Goal: Task Accomplishment & Management: Manage account settings

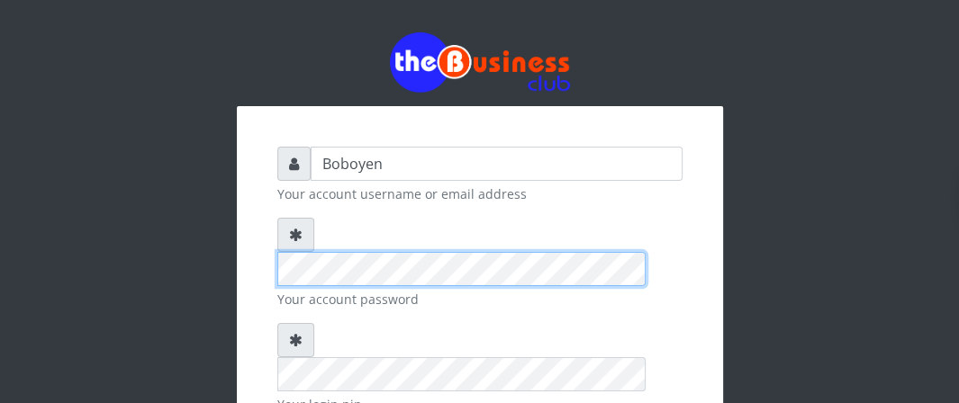
scroll to position [0, 82]
click at [710, 258] on div "Boboyen Your account username or email address Your account password Your login…" at bounding box center [480, 380] width 486 height 549
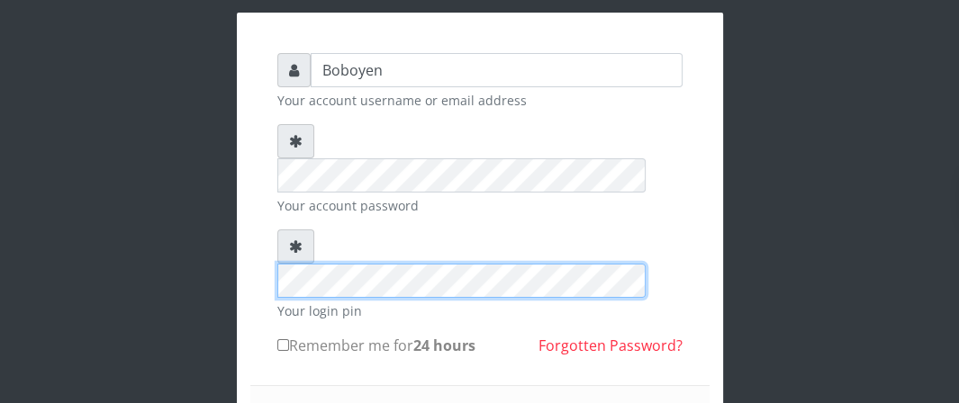
scroll to position [180, 0]
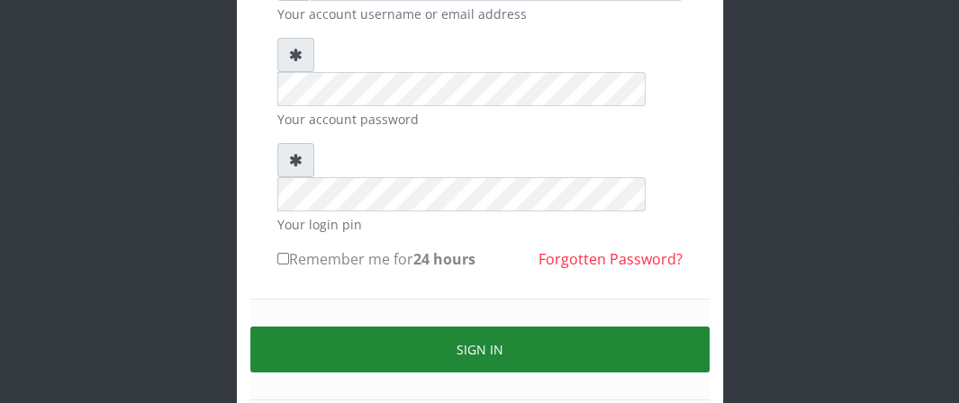
click at [447, 327] on button "Sign in" at bounding box center [479, 350] width 459 height 46
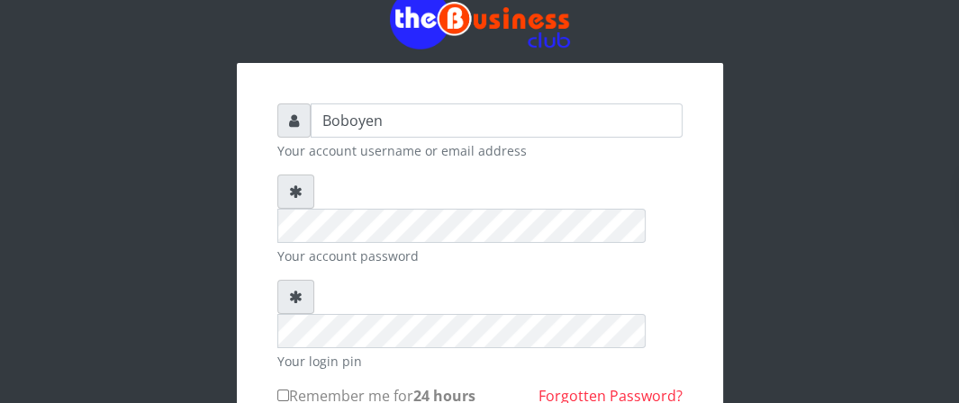
scroll to position [0, 0]
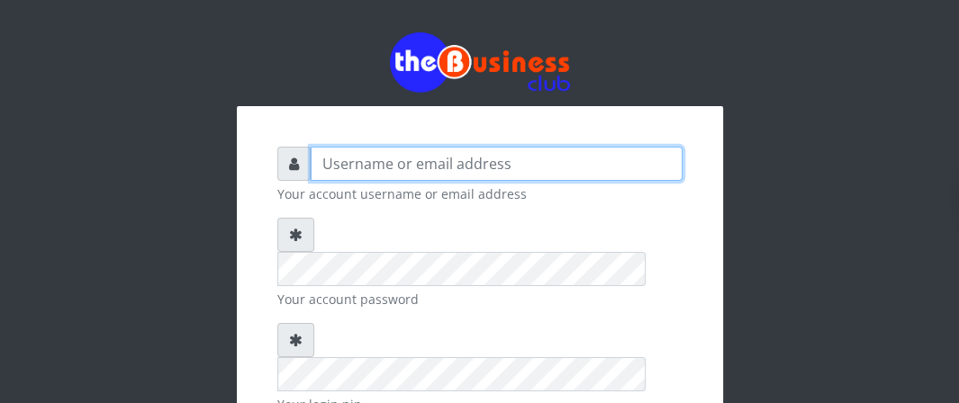
type input "Boboyen"
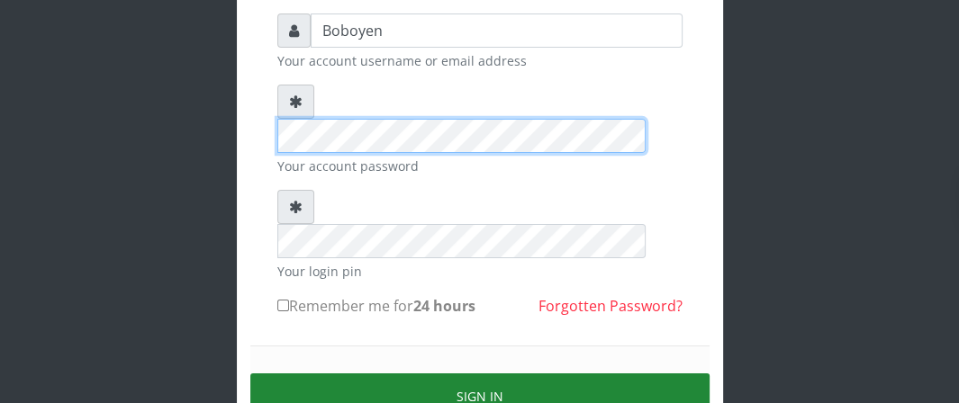
scroll to position [180, 0]
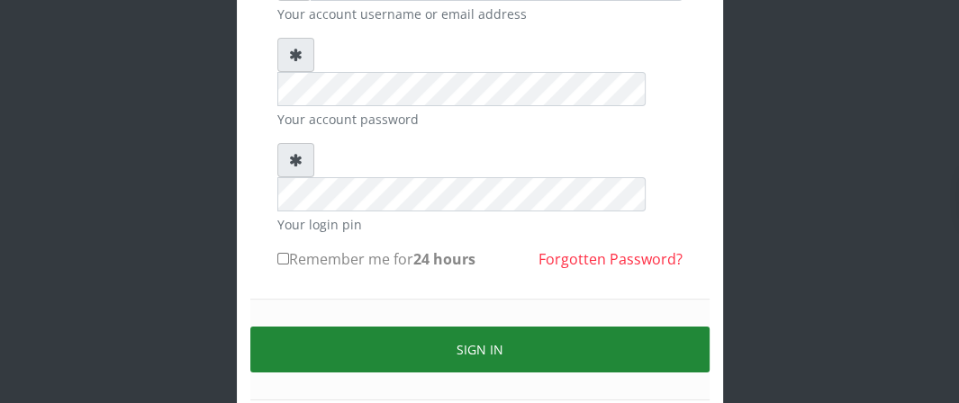
click at [425, 327] on button "Sign in" at bounding box center [479, 350] width 459 height 46
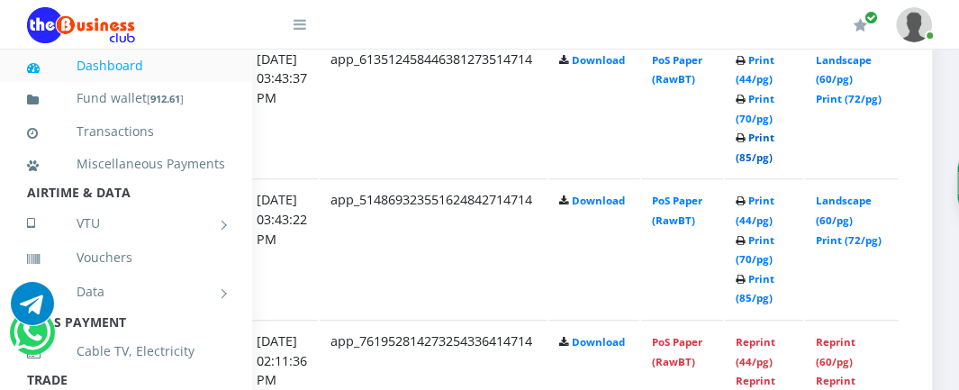
scroll to position [1261, 365]
